Goal: Task Accomplishment & Management: Use online tool/utility

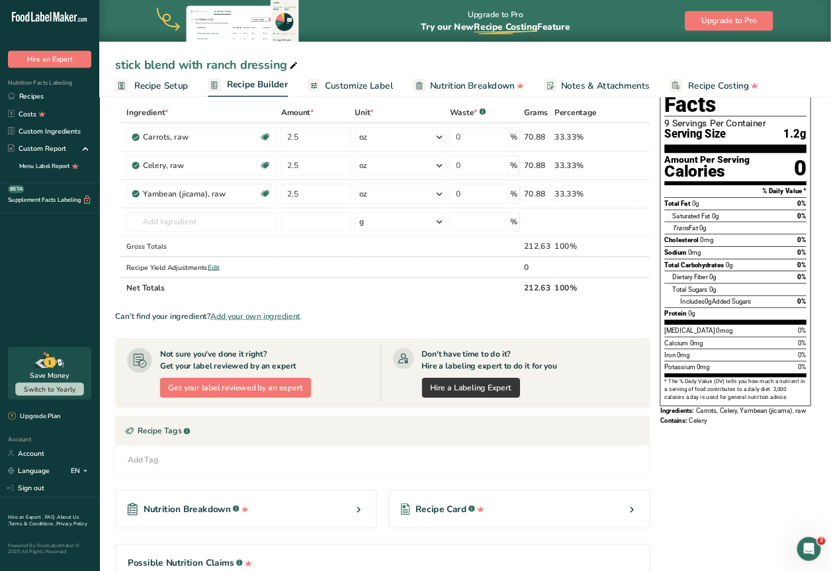
scroll to position [63, 0]
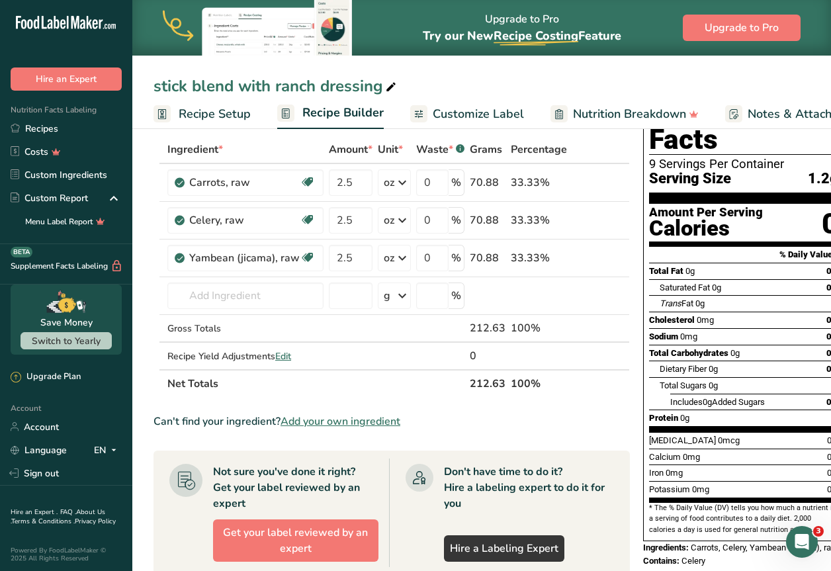
drag, startPoint x: 564, startPoint y: 3, endPoint x: 409, endPoint y: 372, distance: 400.5
click at [409, 372] on th "Net Totals" at bounding box center [316, 383] width 303 height 28
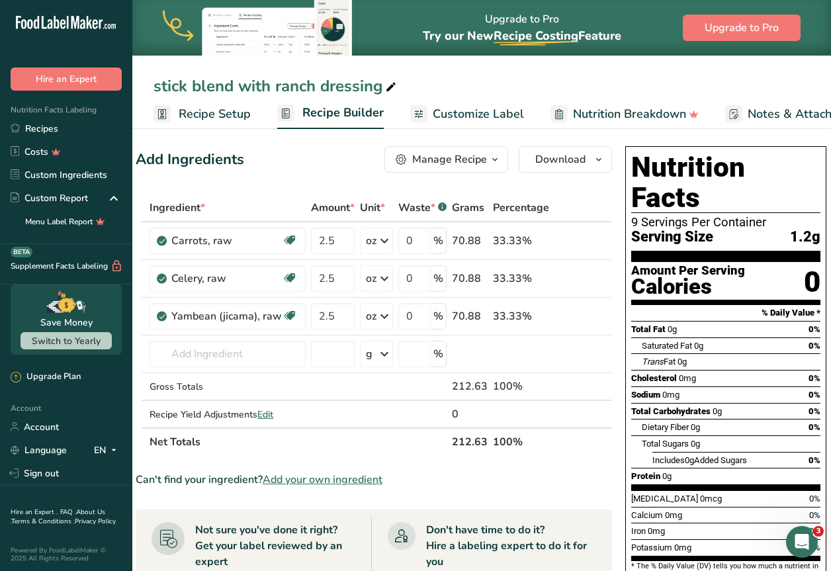
scroll to position [0, 0]
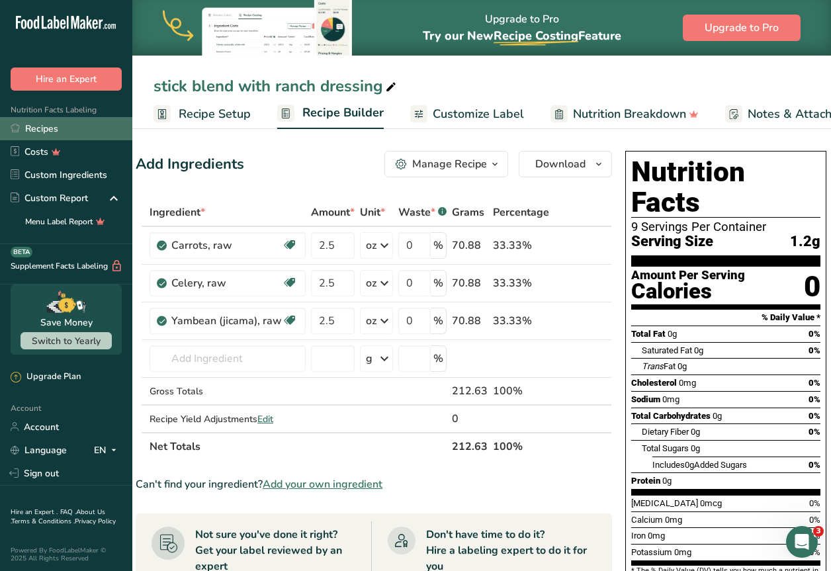
click at [30, 127] on link "Recipes" at bounding box center [66, 128] width 132 height 23
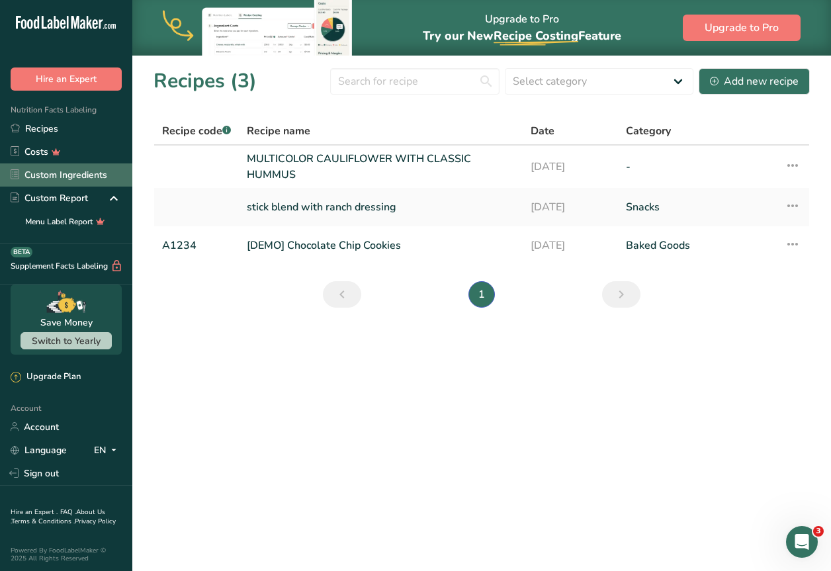
click at [64, 168] on link "Custom Ingredients" at bounding box center [66, 175] width 132 height 23
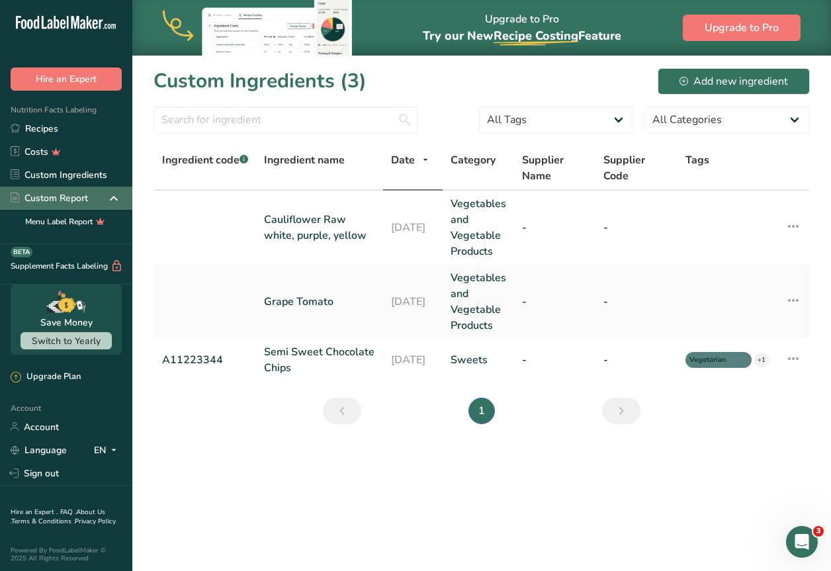
click at [74, 192] on div "Custom Report" at bounding box center [49, 198] width 77 height 14
click at [63, 169] on link "Custom Ingredients" at bounding box center [66, 175] width 132 height 23
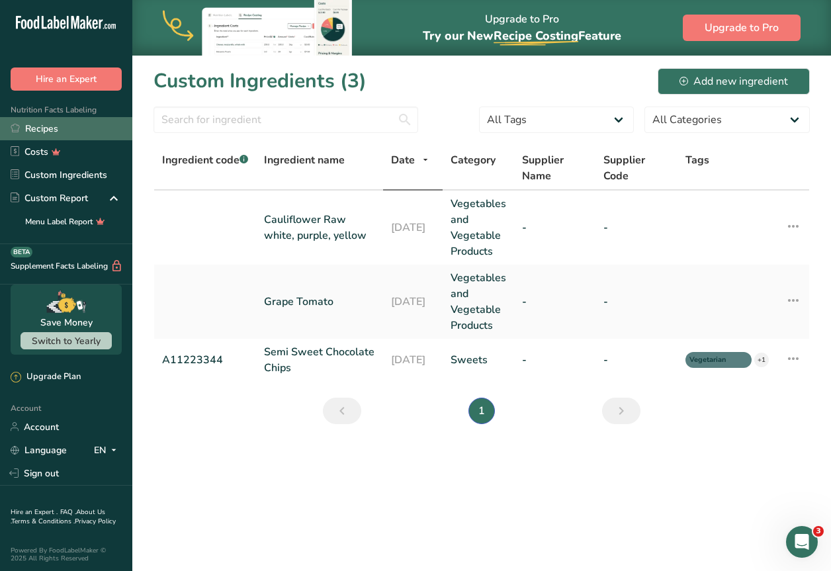
click at [56, 134] on link "Recipes" at bounding box center [66, 128] width 132 height 23
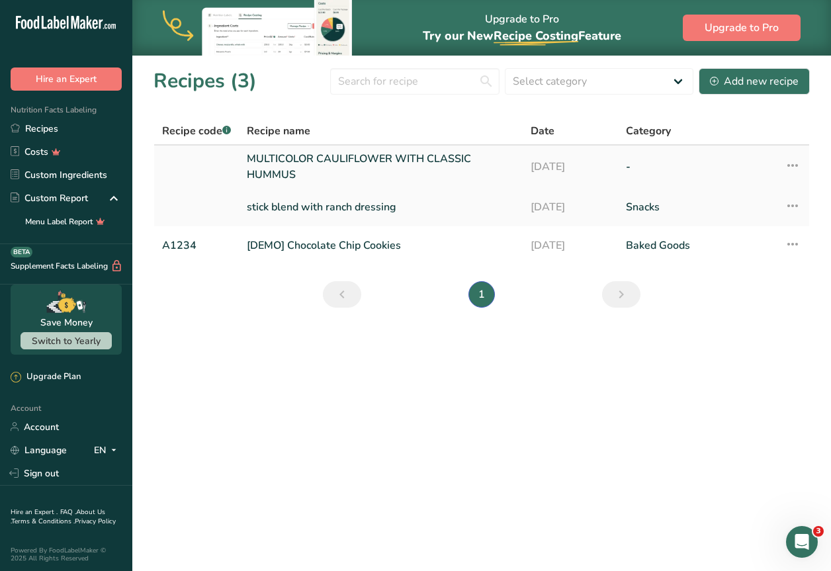
click at [342, 154] on link "MULTICOLOR CAULIFLOWER WITH CLASSIC HUMMUS" at bounding box center [381, 167] width 268 height 32
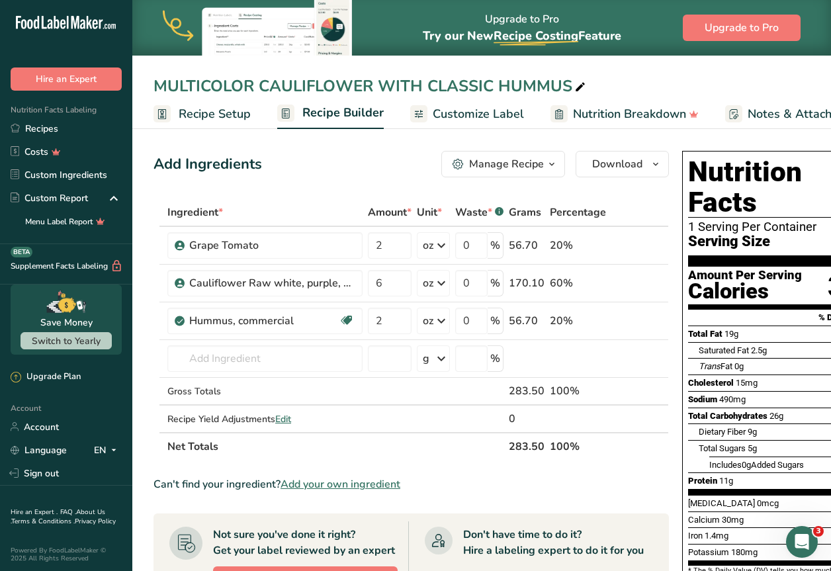
click at [476, 115] on span "Customize Label" at bounding box center [478, 114] width 91 height 18
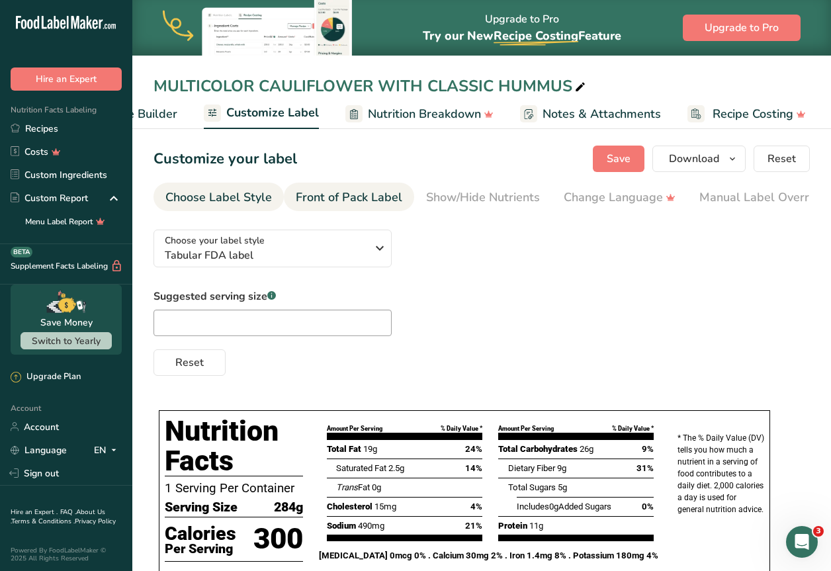
click at [346, 203] on div "Front of Pack Label" at bounding box center [349, 198] width 107 height 18
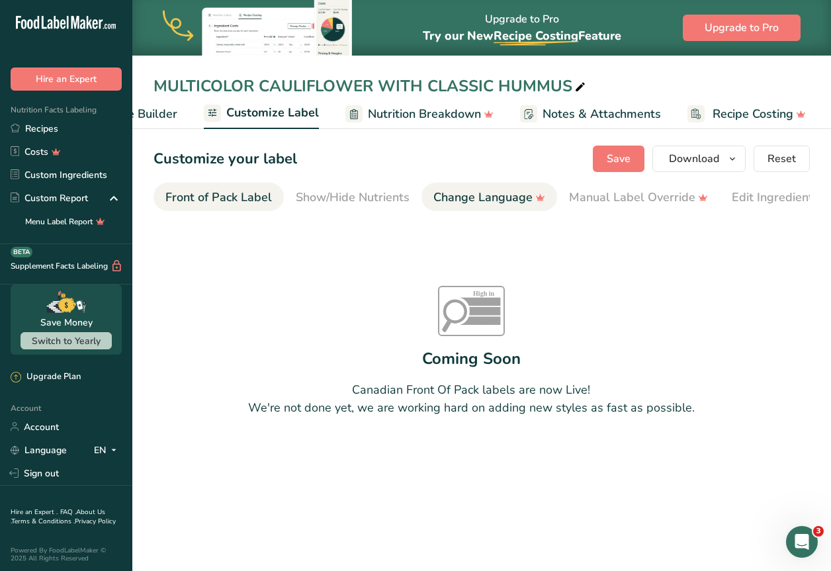
click at [479, 196] on div "Change Language" at bounding box center [490, 198] width 112 height 18
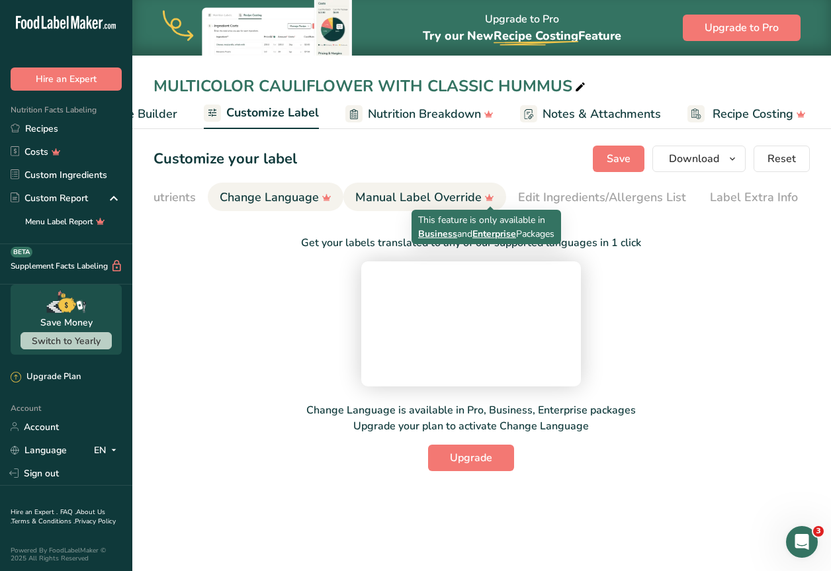
scroll to position [0, 349]
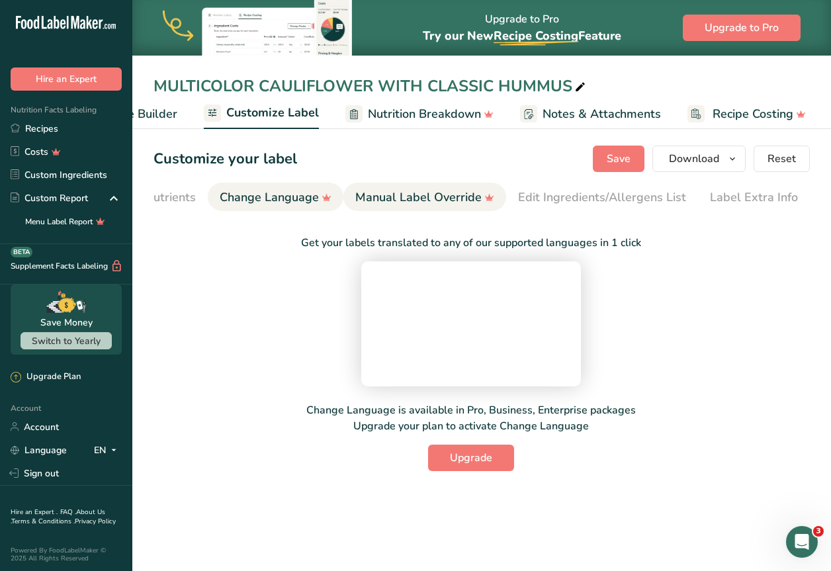
click at [430, 202] on div "Manual Label Override" at bounding box center [424, 198] width 139 height 18
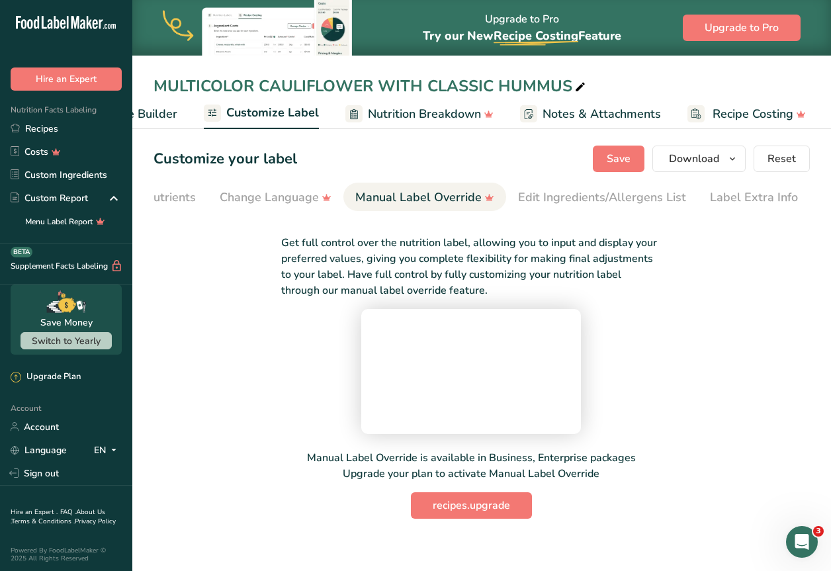
scroll to position [0, 0]
click at [553, 194] on div "Edit Ingredients/Allergens List" at bounding box center [602, 198] width 168 height 18
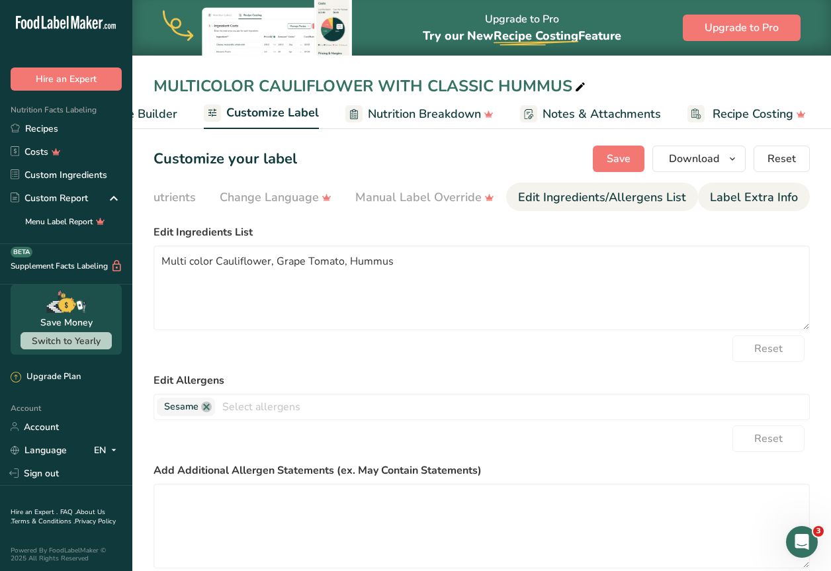
click at [553, 197] on div "Label Extra Info" at bounding box center [754, 198] width 88 height 18
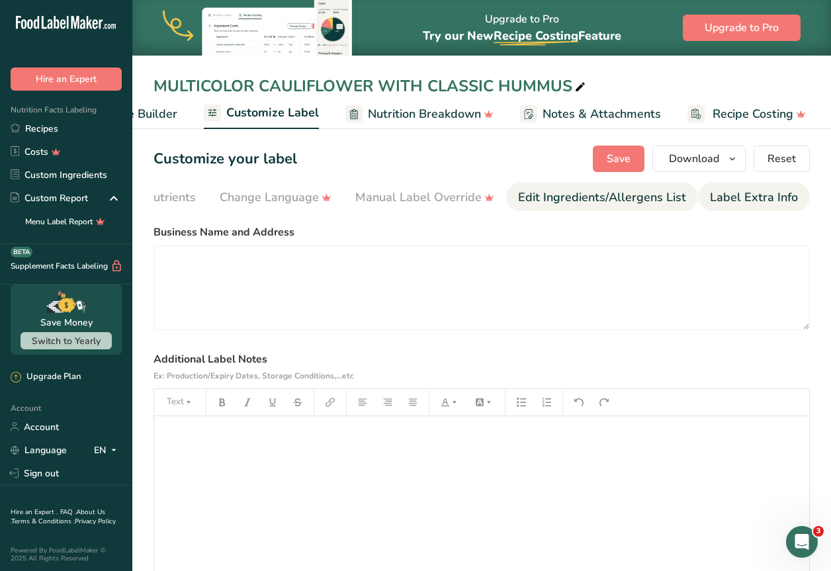
click at [553, 202] on div "Edit Ingredients/Allergens List" at bounding box center [602, 198] width 168 height 18
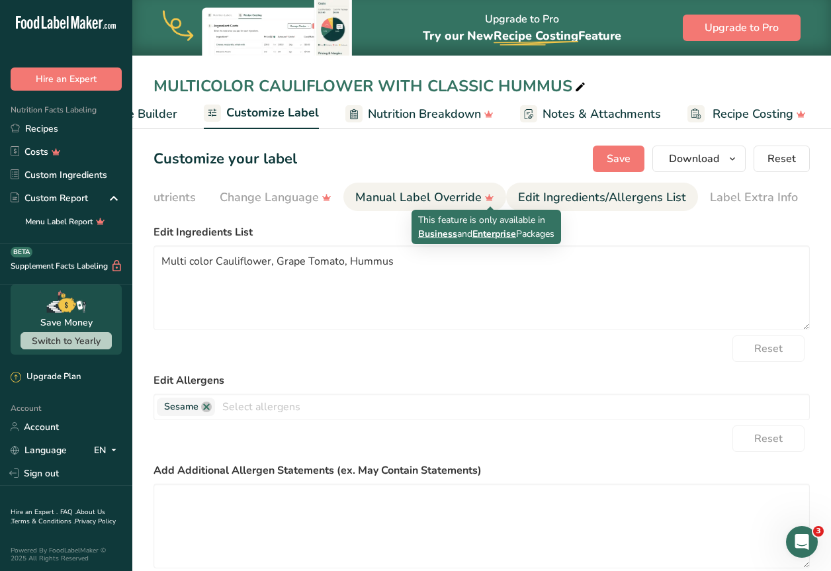
click at [494, 203] on icon at bounding box center [489, 198] width 19 height 14
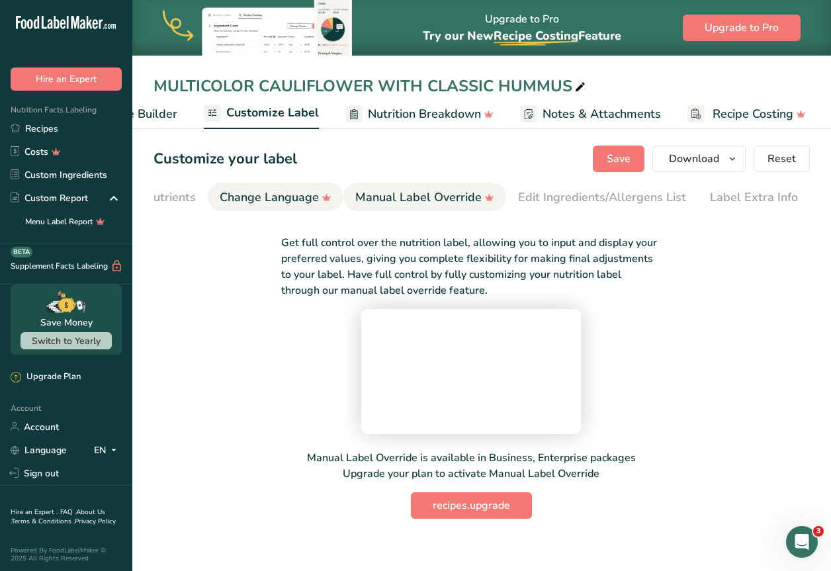
click at [273, 201] on div "Change Language" at bounding box center [276, 198] width 112 height 18
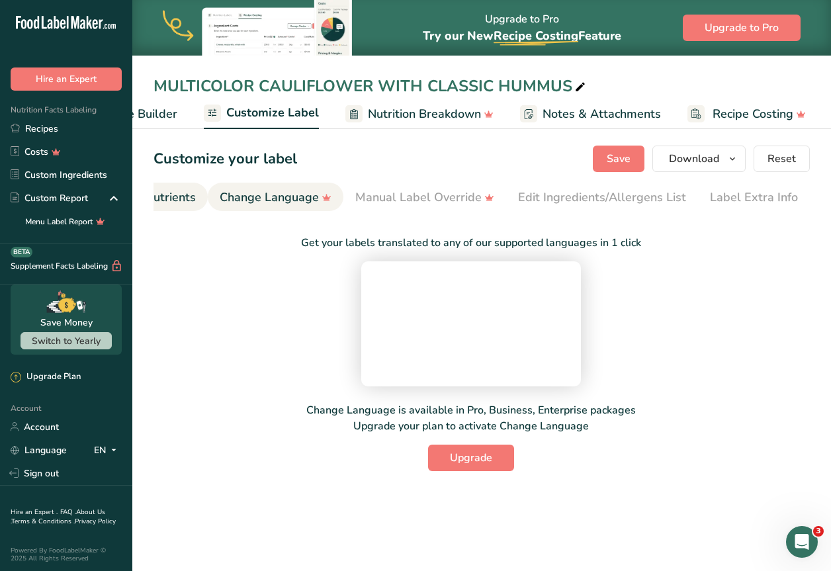
click at [193, 193] on li "Show/Hide Nutrients" at bounding box center [139, 197] width 138 height 28
click at [197, 189] on div "Show/Hide Nutrients" at bounding box center [223, 198] width 114 height 18
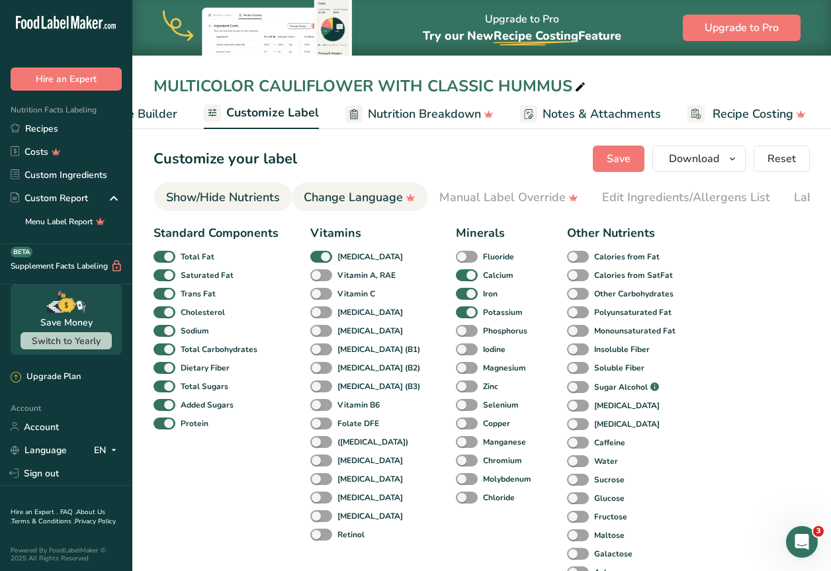
drag, startPoint x: 207, startPoint y: 199, endPoint x: 346, endPoint y: 193, distance: 139.1
click at [346, 193] on ul "Choose Label Style Front of Pack Label Show/Hide Nutrients Change Language Manu…" at bounding box center [221, 197] width 657 height 28
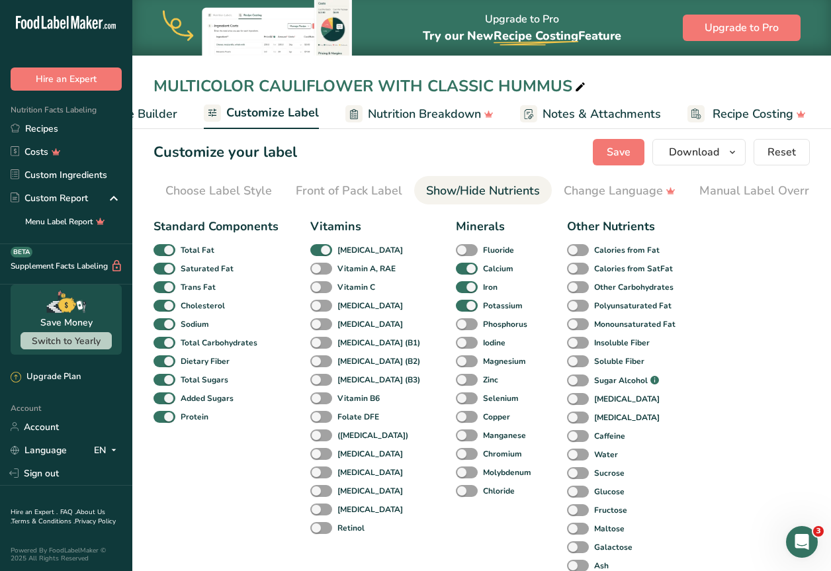
scroll to position [0, 0]
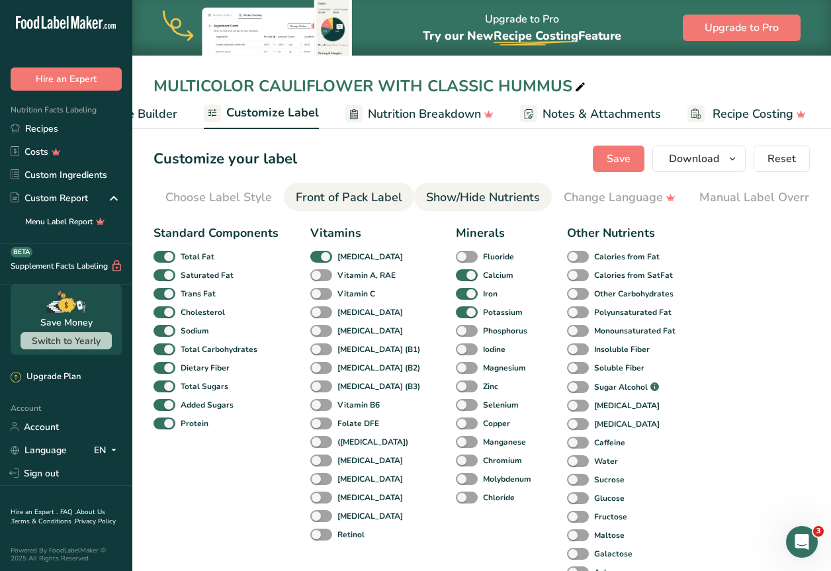
click at [358, 190] on div "Front of Pack Label" at bounding box center [349, 198] width 107 height 18
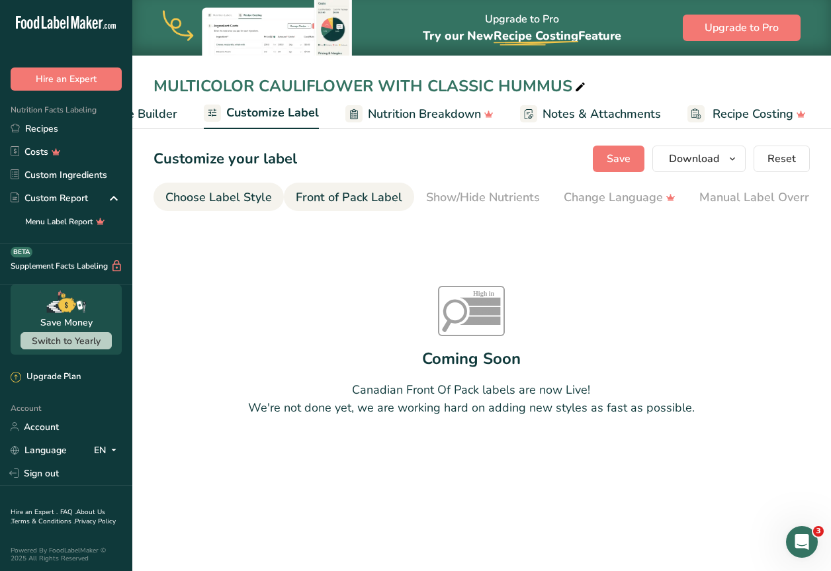
click at [258, 202] on div "Choose Label Style" at bounding box center [218, 198] width 107 height 18
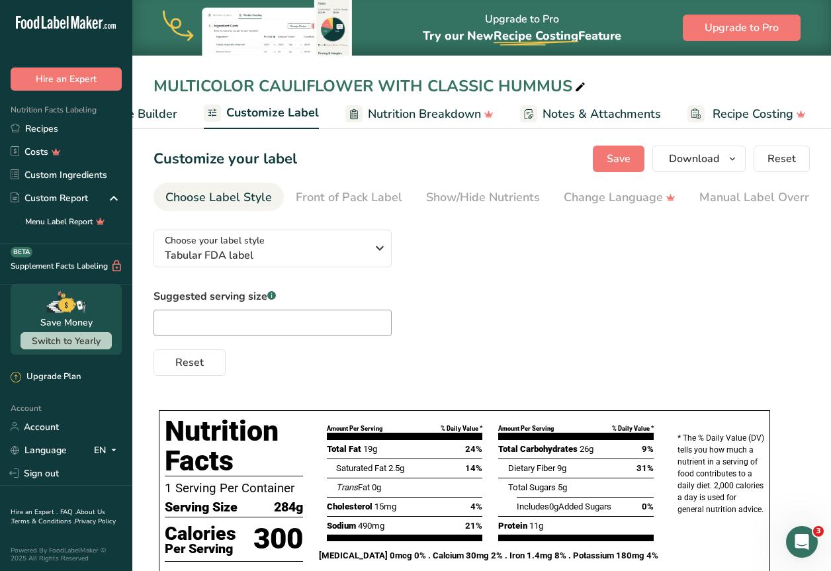
click at [164, 105] on span "Recipe Builder" at bounding box center [137, 114] width 79 height 18
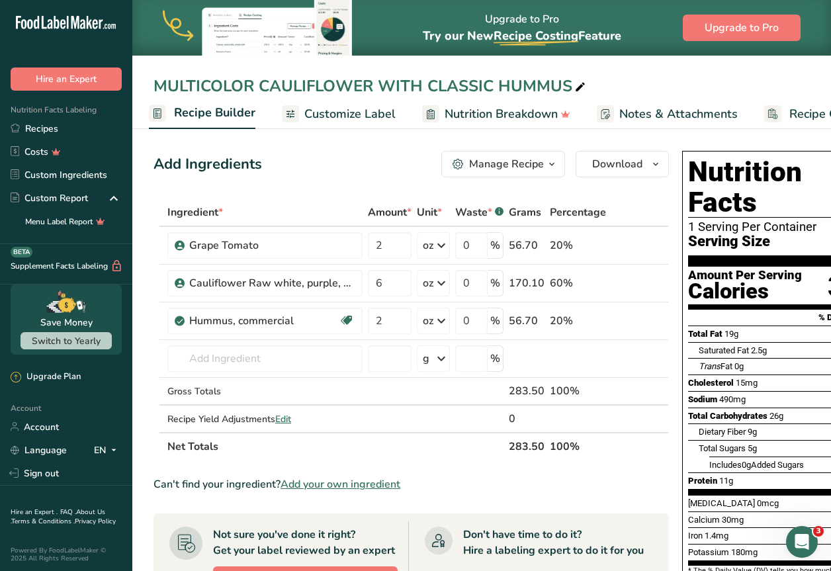
click at [162, 113] on rect at bounding box center [157, 113] width 17 height 17
click at [49, 124] on link "Recipes" at bounding box center [66, 128] width 132 height 23
